Goal: Register for event/course

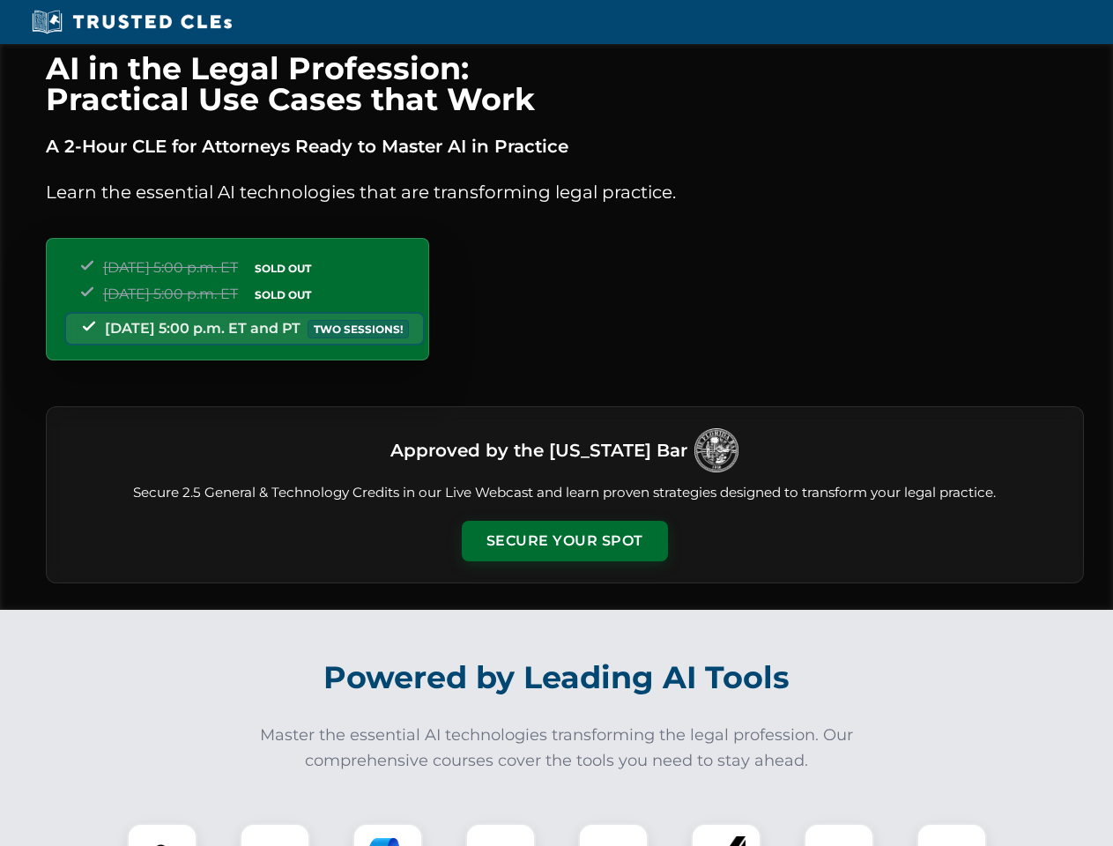
click at [564, 541] on button "Secure Your Spot" at bounding box center [565, 541] width 206 height 41
click at [162, 834] on img at bounding box center [162, 858] width 51 height 51
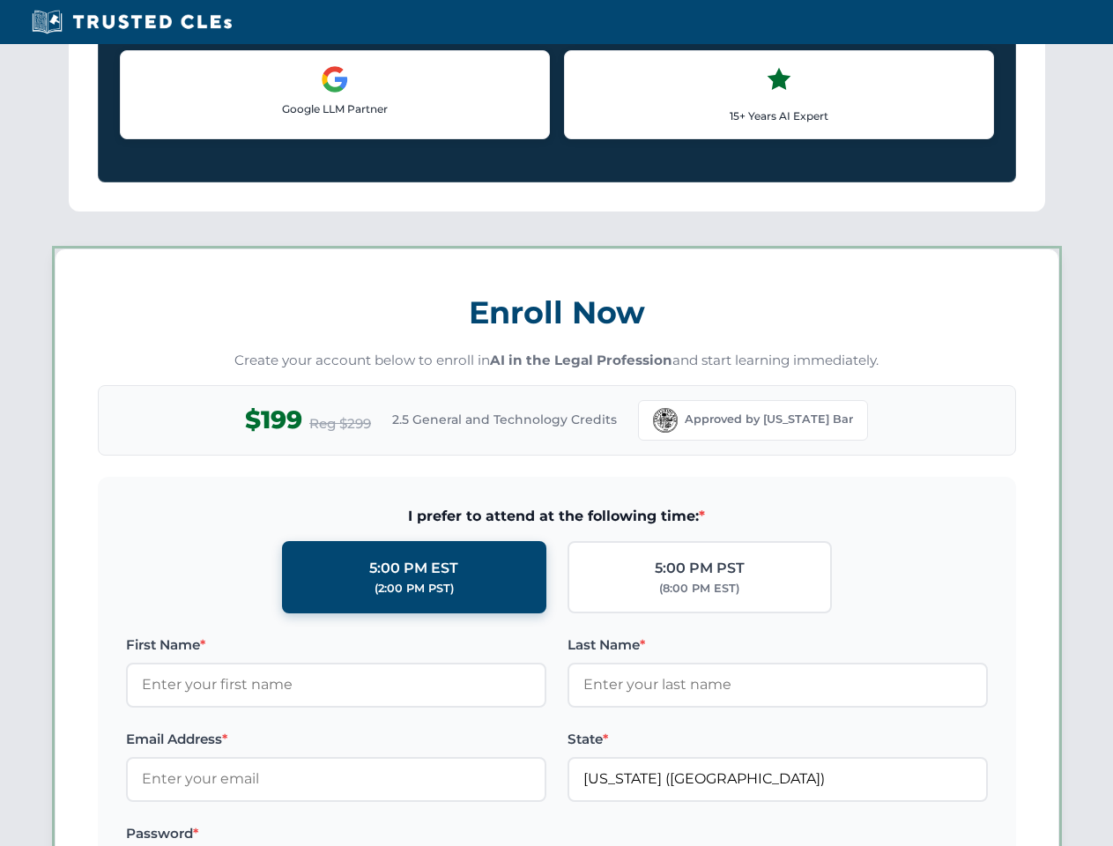
click at [388, 834] on label "Password *" at bounding box center [336, 833] width 420 height 21
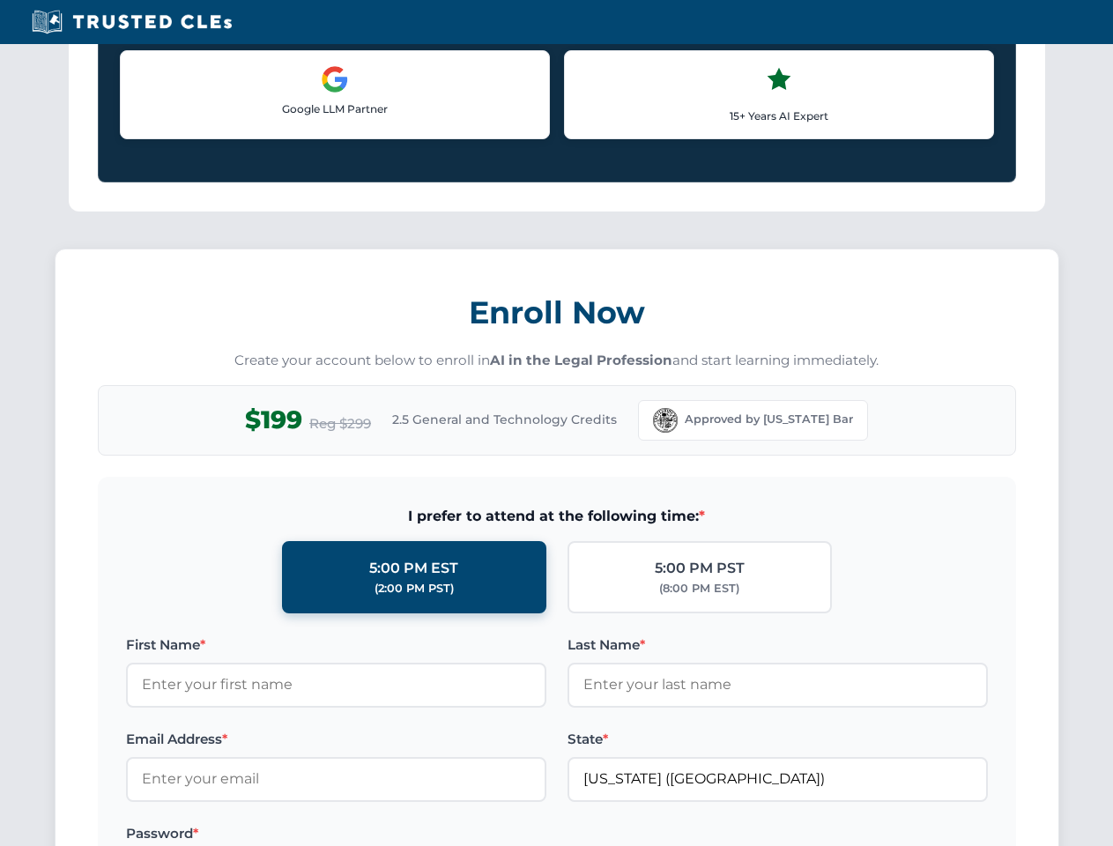
scroll to position [1729, 0]
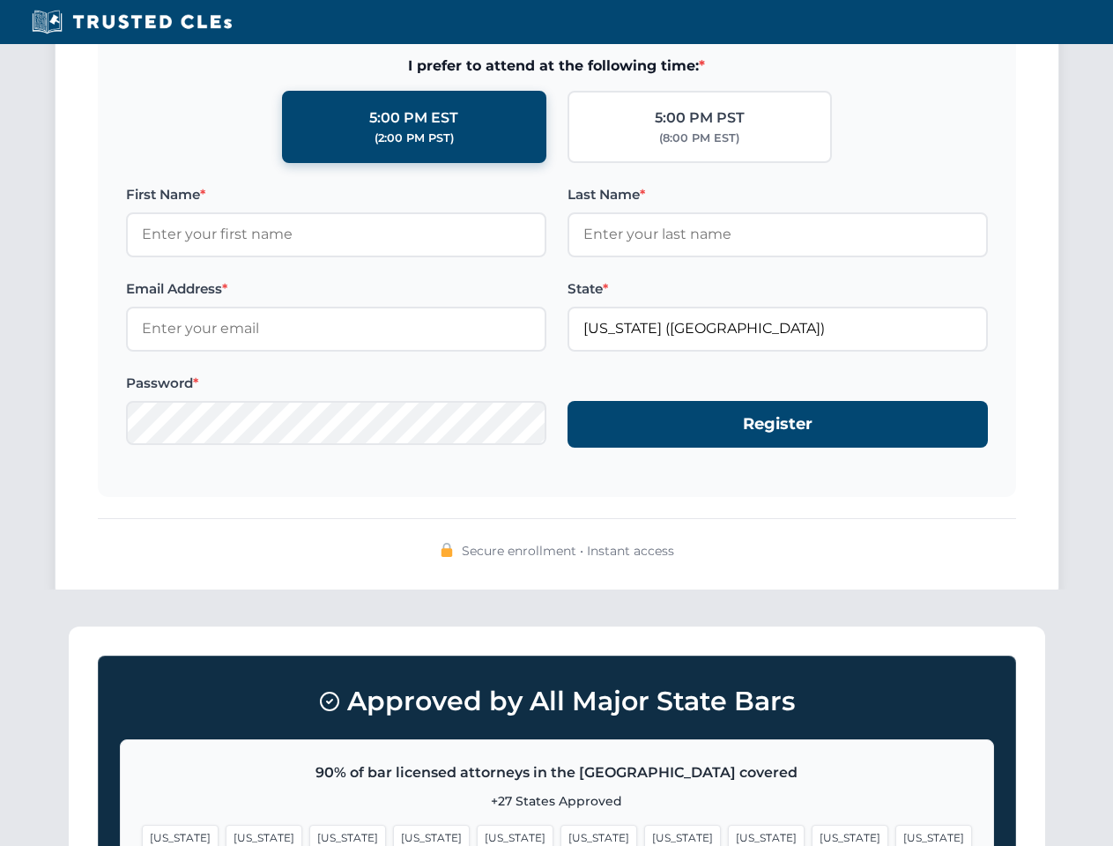
click at [811, 834] on span "[US_STATE]" at bounding box center [849, 838] width 77 height 26
